Goal: Information Seeking & Learning: Find specific page/section

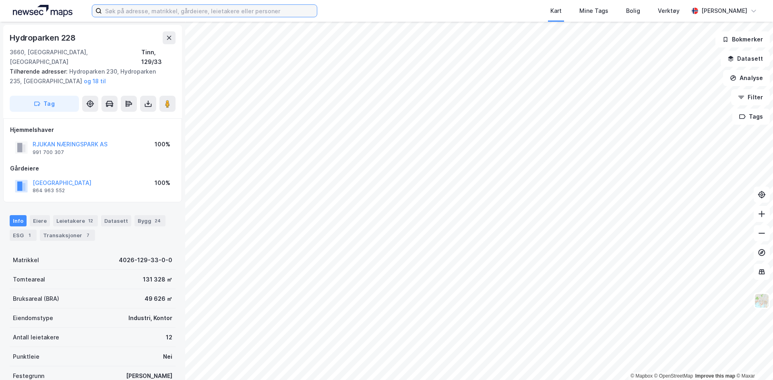
click at [137, 13] on input at bounding box center [209, 11] width 215 height 12
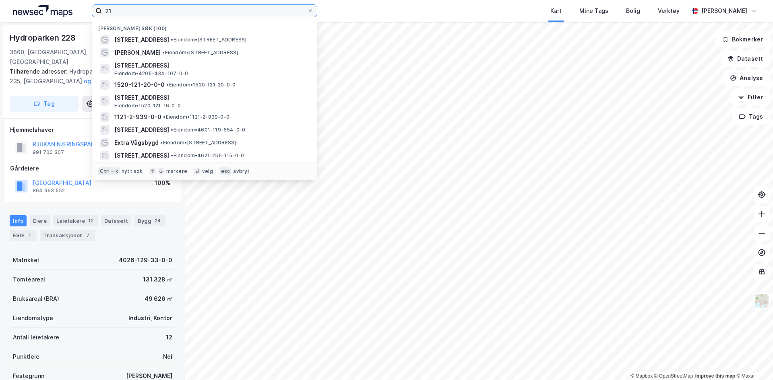
type input "2"
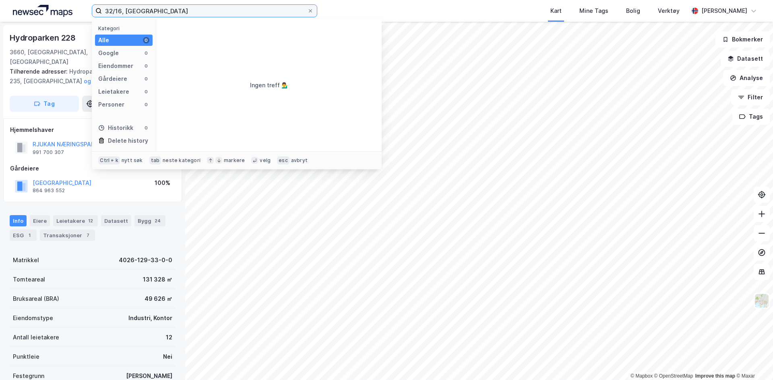
drag, startPoint x: 169, startPoint y: 11, endPoint x: 93, endPoint y: 6, distance: 75.5
click at [93, 6] on label "32/16, [GEOGRAPHIC_DATA]" at bounding box center [204, 10] width 225 height 13
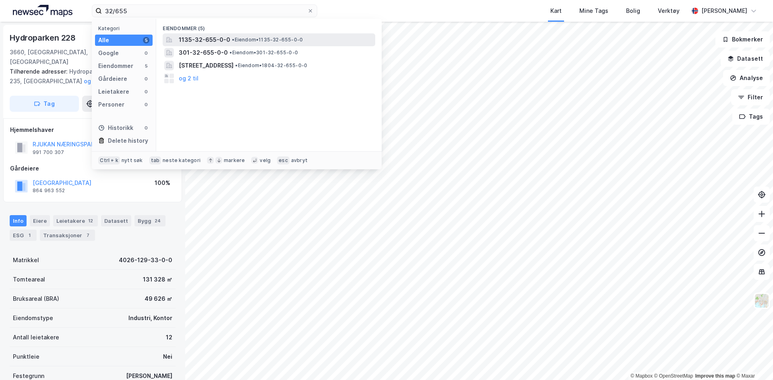
click at [217, 39] on span "1135-32-655-0-0" at bounding box center [205, 40] width 52 height 10
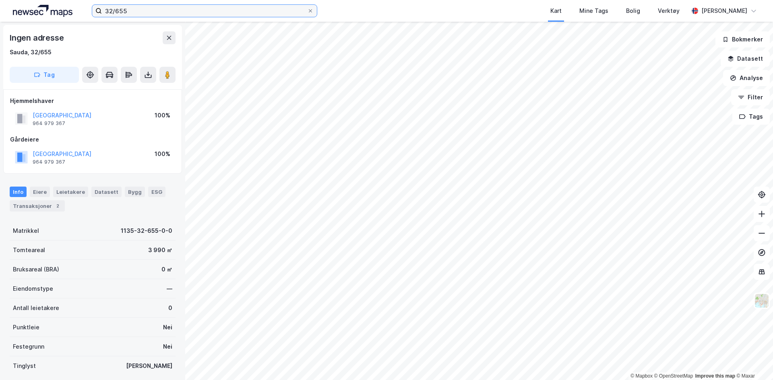
click at [142, 13] on input "32/655" at bounding box center [204, 11] width 205 height 12
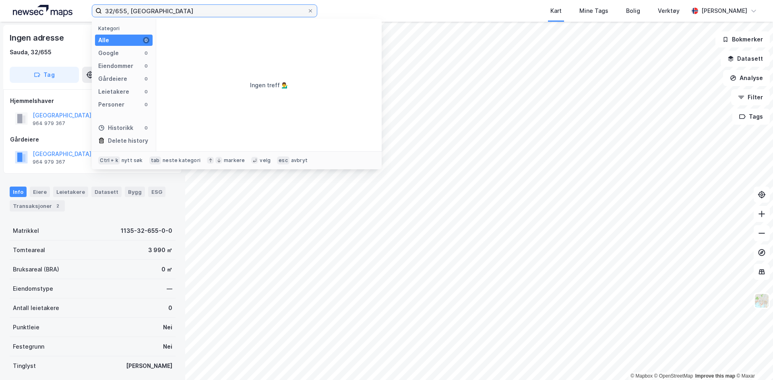
click at [185, 14] on input "32/655, stavanger" at bounding box center [204, 11] width 205 height 12
click at [123, 10] on input "32/655, stavanger" at bounding box center [204, 11] width 205 height 12
click at [158, 12] on input "32/665, stavanger" at bounding box center [204, 11] width 205 height 12
drag, startPoint x: 186, startPoint y: 12, endPoint x: 115, endPoint y: 14, distance: 71.3
click at [115, 14] on input "32/665, stavanger" at bounding box center [204, 11] width 205 height 12
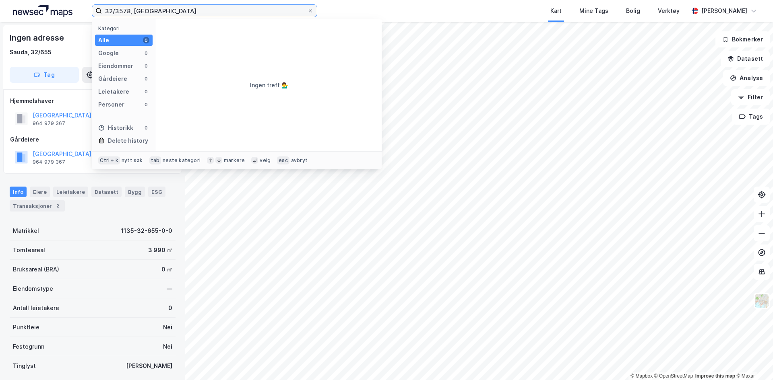
type input "32/3578, stavanger"
click at [39, 10] on img at bounding box center [43, 11] width 60 height 12
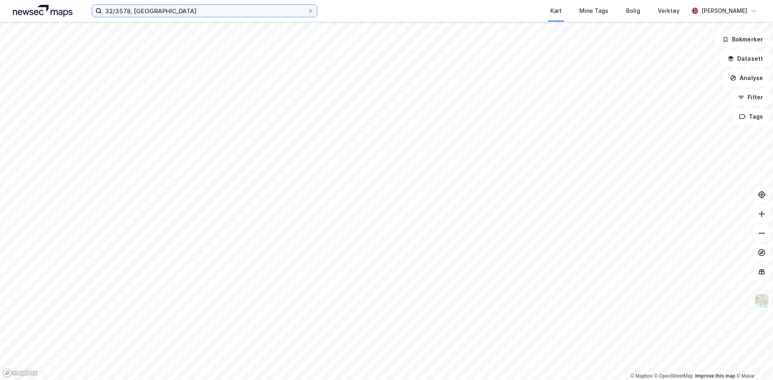
click at [176, 13] on input "32/3578, stavanger" at bounding box center [204, 11] width 205 height 12
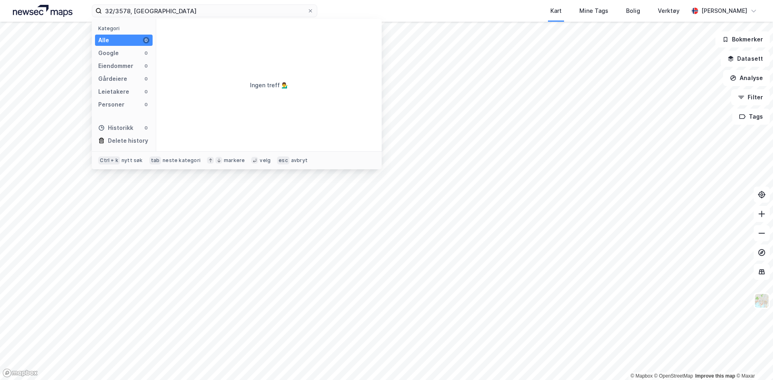
click at [25, 10] on img at bounding box center [43, 11] width 60 height 12
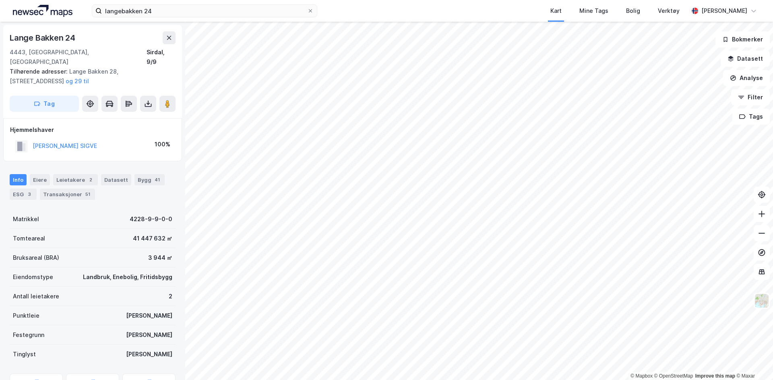
click at [48, 11] on img at bounding box center [43, 11] width 60 height 12
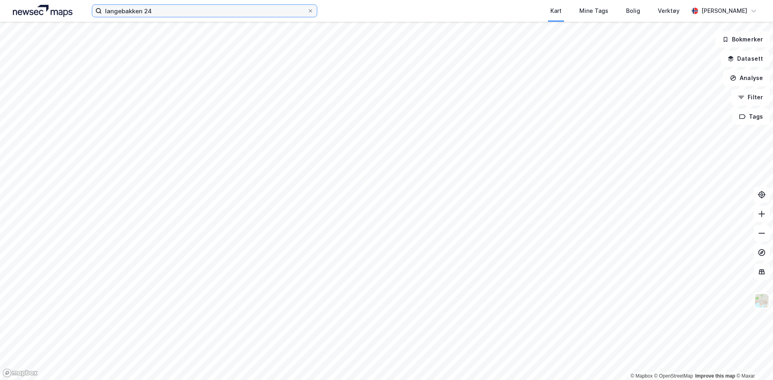
click at [171, 10] on input "langebakken 24" at bounding box center [204, 11] width 205 height 12
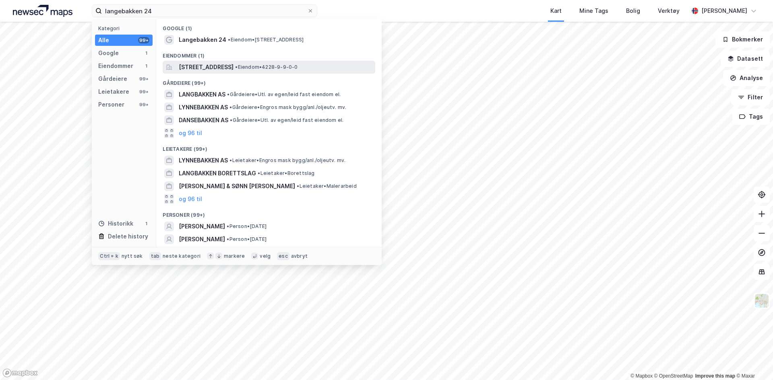
click at [216, 64] on span "[STREET_ADDRESS]" at bounding box center [206, 67] width 55 height 10
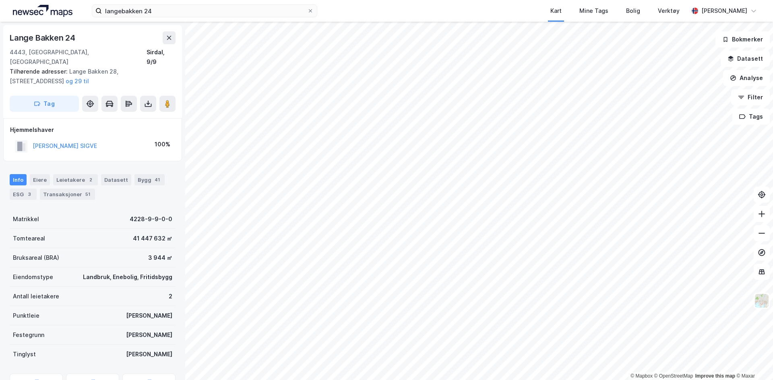
click at [174, 21] on div "langebakken 24 Kart Mine Tags Bolig Verktøy [PERSON_NAME]" at bounding box center [386, 11] width 773 height 22
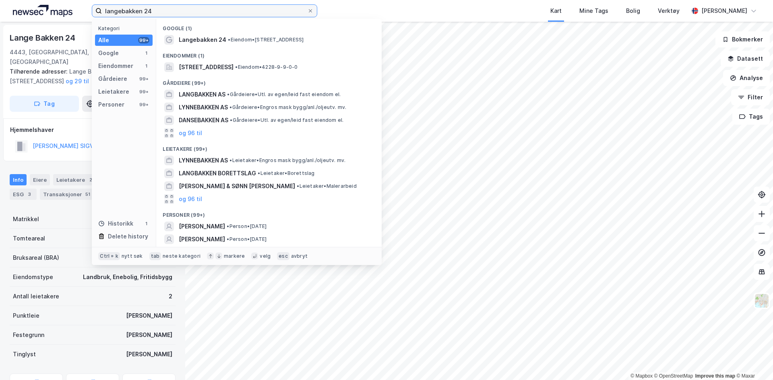
drag, startPoint x: 163, startPoint y: 14, endPoint x: 33, endPoint y: 10, distance: 129.3
click at [33, 10] on div "langebakken 24 Kategori Alle 99+ Google 1 Eiendommer 1 Gårdeiere 99+ Leietakere…" at bounding box center [386, 11] width 773 height 22
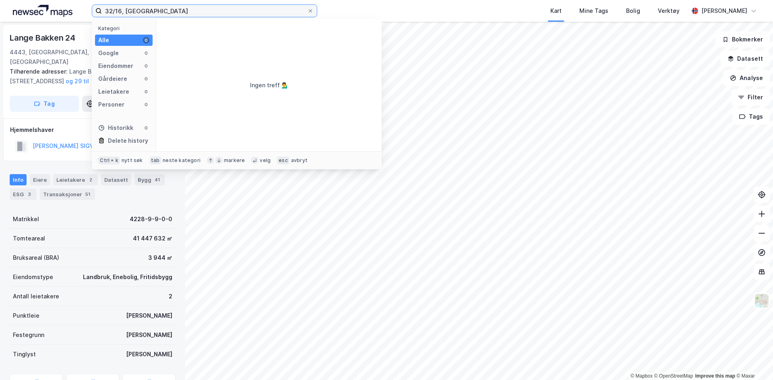
drag, startPoint x: 165, startPoint y: 10, endPoint x: 50, endPoint y: 4, distance: 114.5
click at [50, 4] on div "32/16, stavanger Kategori Alle 0 Google 0 Eiendommer 0 Gårdeiere 0 Leietakere 0…" at bounding box center [386, 11] width 773 height 22
type input "madlalia"
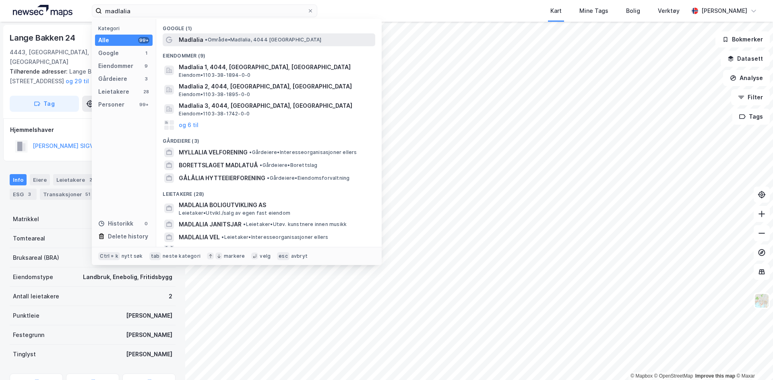
click at [242, 41] on span "• Område • [GEOGRAPHIC_DATA], 4044 [GEOGRAPHIC_DATA]" at bounding box center [263, 40] width 116 height 6
